Goal: Check status: Check status

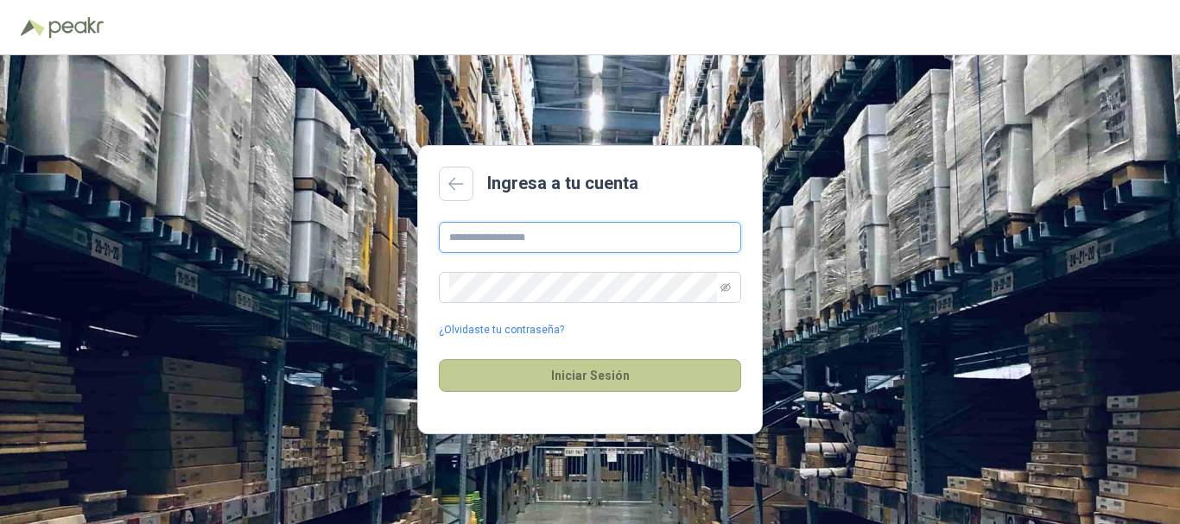
type input "**********"
click at [570, 365] on button "Iniciar Sesión" at bounding box center [590, 375] width 302 height 33
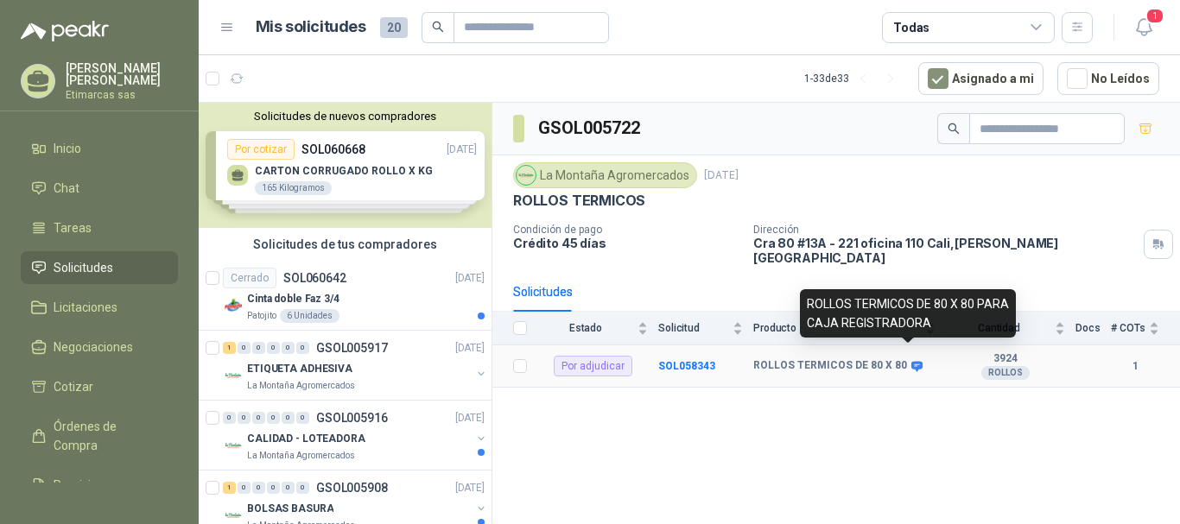
click at [915, 361] on icon at bounding box center [916, 366] width 11 height 10
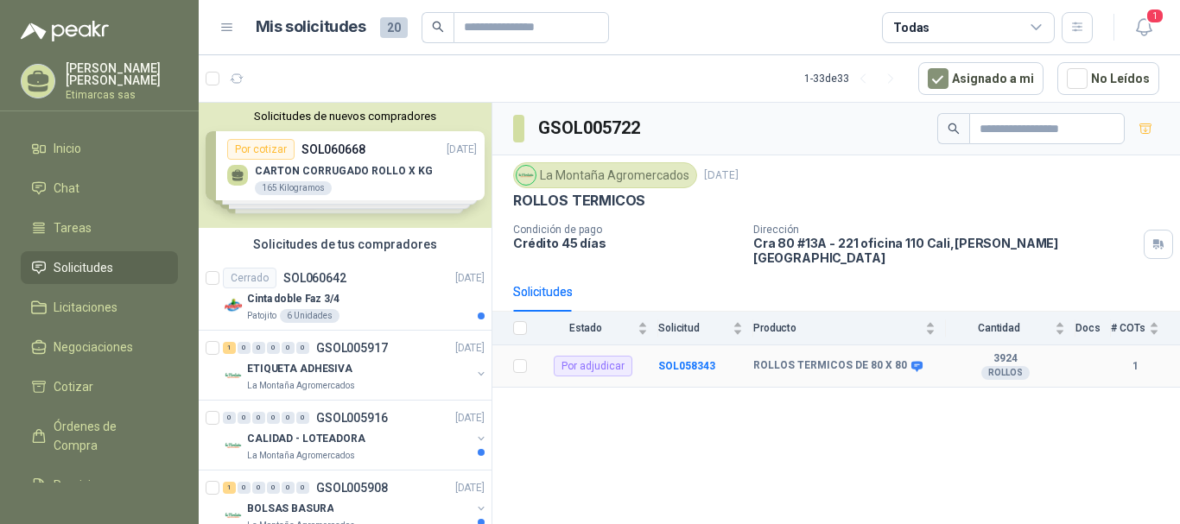
click at [742, 352] on td "SOL058343" at bounding box center [705, 367] width 95 height 42
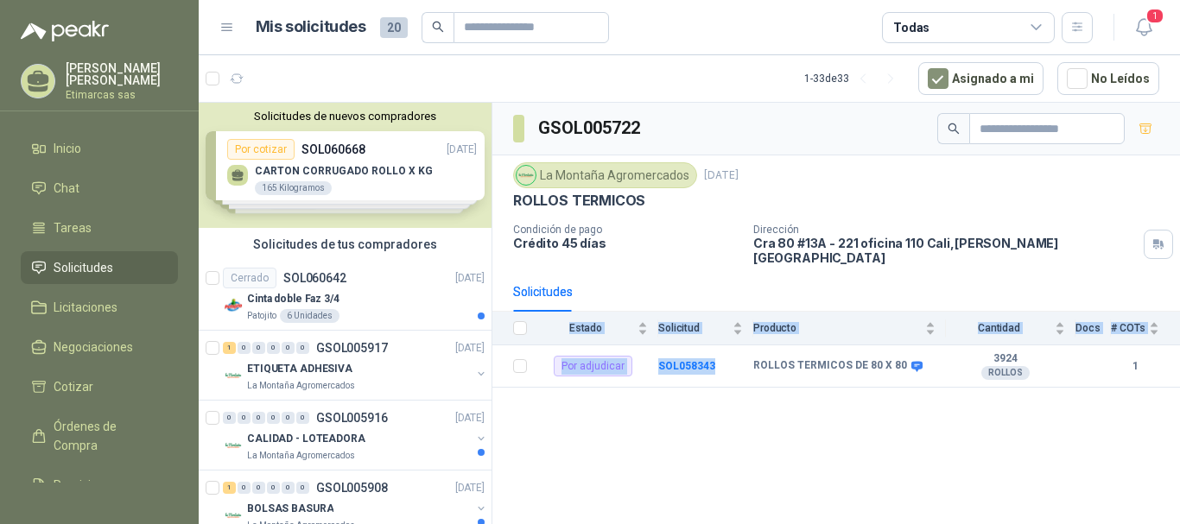
drag, startPoint x: 840, startPoint y: 373, endPoint x: 912, endPoint y: 381, distance: 73.0
click at [913, 383] on div "GSOL005722 La Montaña Agromercados [DATE] ROLLOS TERMICOS Condición de pago Cré…" at bounding box center [836, 317] width 688 height 428
click at [934, 359] on div "ROLLOS TERMICOS DE 80 X 80" at bounding box center [844, 366] width 182 height 14
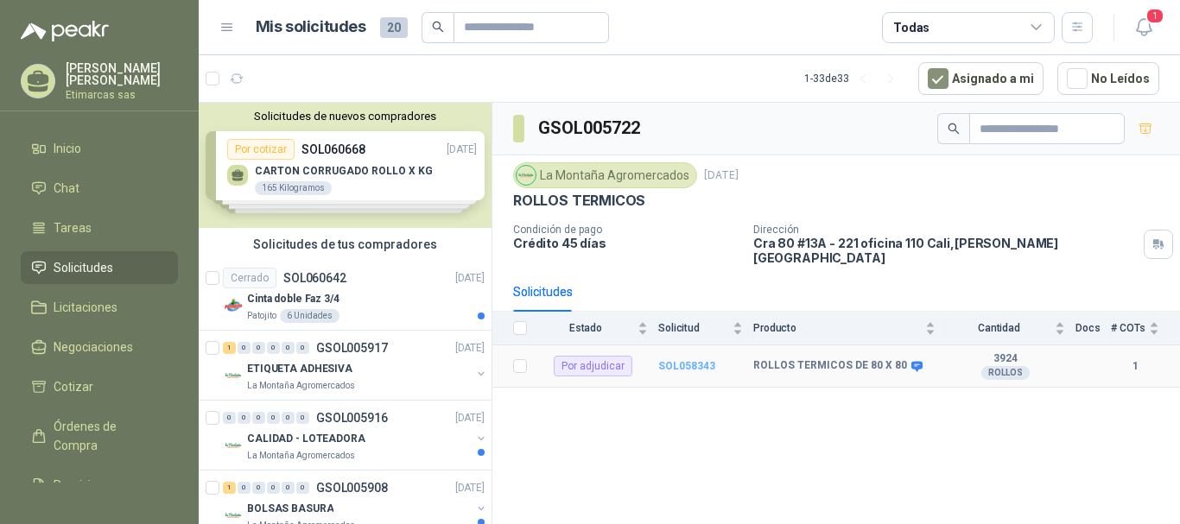
click at [663, 360] on b "SOL058343" at bounding box center [686, 366] width 57 height 12
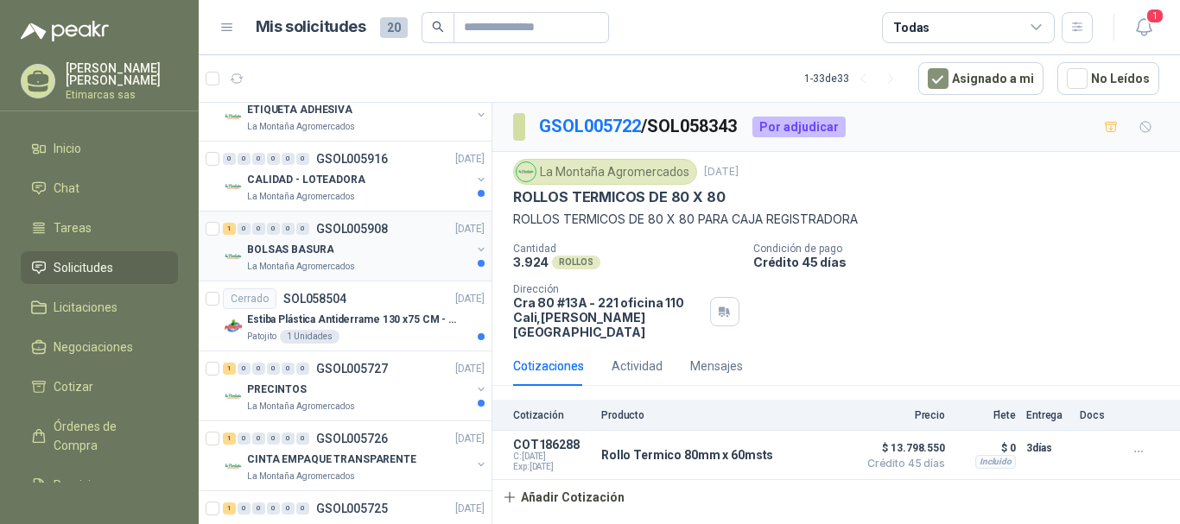
scroll to position [173, 0]
